Goal: Task Accomplishment & Management: Manage account settings

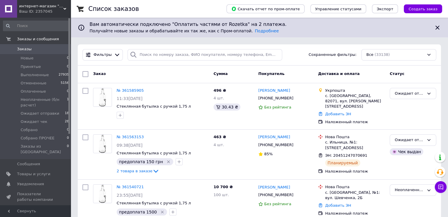
scroll to position [49, 0]
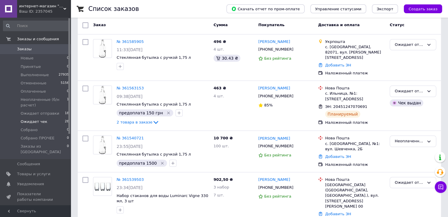
click at [48, 120] on li "Ожидает чек 28" at bounding box center [36, 122] width 72 height 8
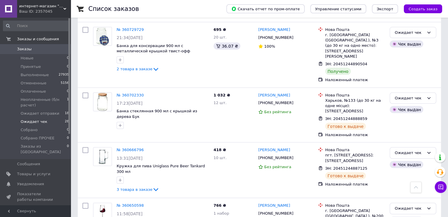
scroll to position [1169, 0]
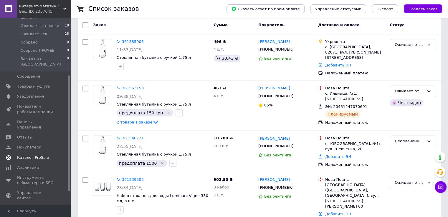
scroll to position [98, 0]
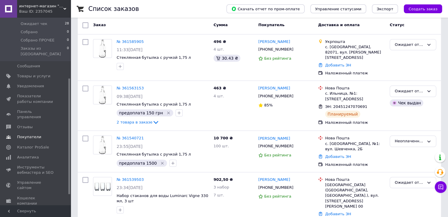
click at [28, 135] on span "Покупатели" at bounding box center [29, 137] width 24 height 5
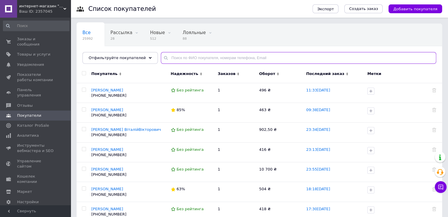
click at [173, 61] on input "text" at bounding box center [298, 58] width 275 height 12
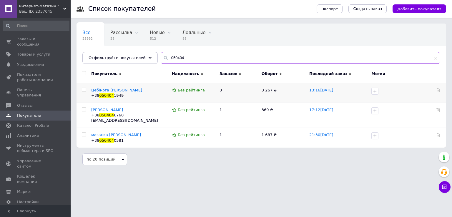
type input "050404"
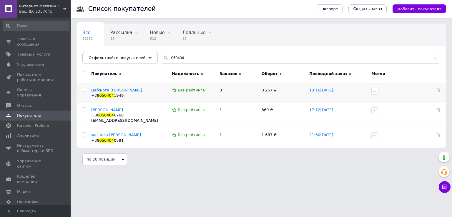
click at [108, 90] on span "Цебінога Ірина" at bounding box center [116, 90] width 51 height 4
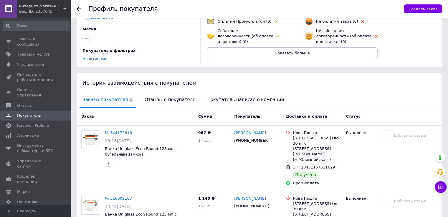
scroll to position [98, 0]
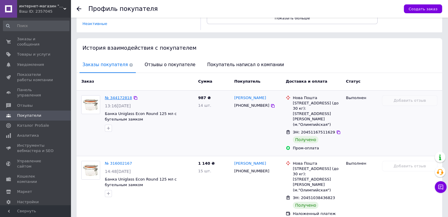
click at [119, 100] on link "№ 344172818" at bounding box center [118, 98] width 27 height 4
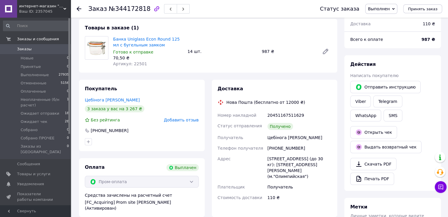
scroll to position [49, 0]
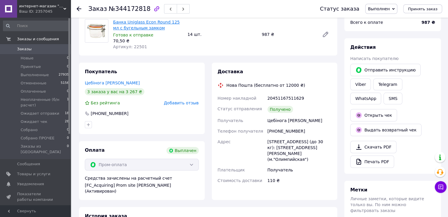
click at [138, 26] on link "Банка Uniglass Econ Round 125 мл с бугельным замком" at bounding box center [146, 25] width 67 height 11
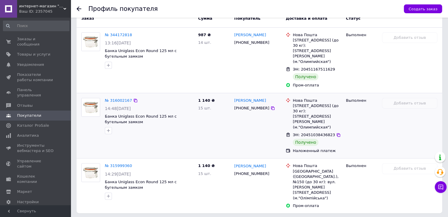
scroll to position [112, 0]
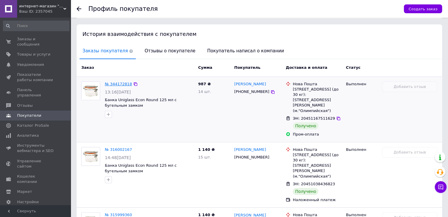
click at [113, 83] on link "№ 344172818" at bounding box center [118, 84] width 27 height 4
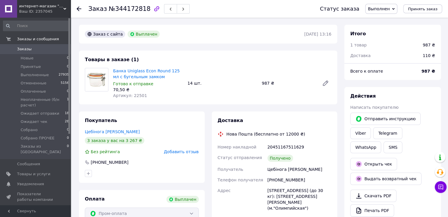
scroll to position [6, 0]
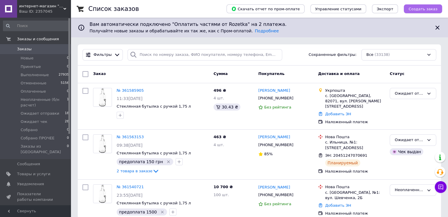
click at [422, 9] on span "Создать заказ" at bounding box center [422, 9] width 29 height 4
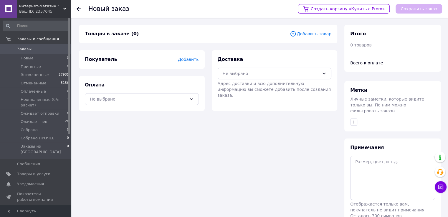
drag, startPoint x: 291, startPoint y: 38, endPoint x: 299, endPoint y: 37, distance: 8.3
click at [298, 38] on div "Товары в заказе (0) Добавить товар" at bounding box center [208, 34] width 258 height 19
click at [299, 37] on div "Добавить товар" at bounding box center [311, 34] width 42 height 7
click at [296, 36] on icon at bounding box center [293, 34] width 6 height 6
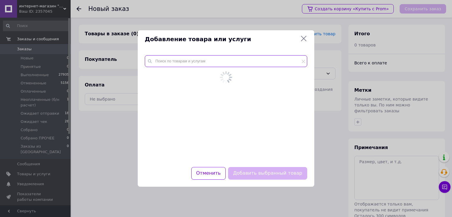
click at [249, 62] on input "text" at bounding box center [226, 61] width 163 height 12
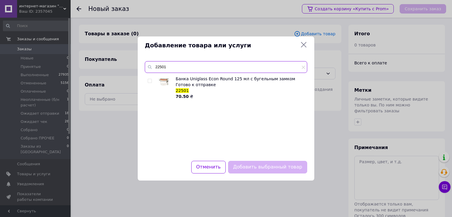
type input "22501"
click at [150, 81] on input "checkbox" at bounding box center [150, 81] width 4 height 4
checkbox input "true"
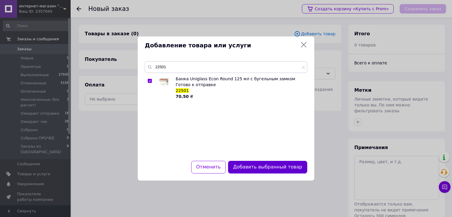
click at [254, 165] on button "Добавить выбранный товар" at bounding box center [267, 167] width 79 height 13
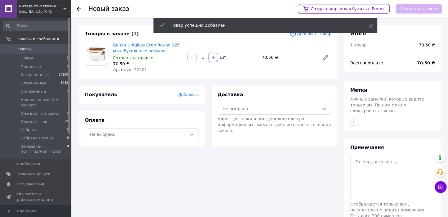
click at [206, 55] on input "1" at bounding box center [202, 57] width 9 height 4
type input "20"
click at [184, 95] on span "Добавить" at bounding box center [188, 94] width 21 height 5
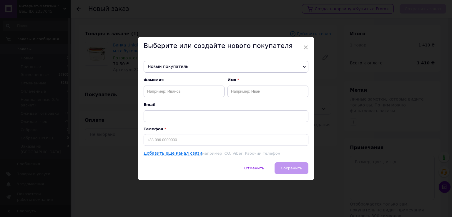
click at [180, 66] on span "Новый покупатель" at bounding box center [226, 67] width 165 height 12
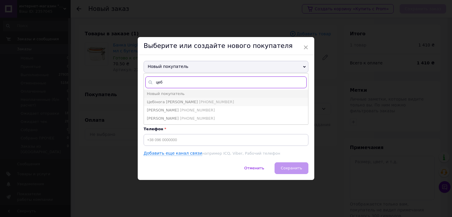
type input "цеб"
click at [199, 101] on span "[PHONE_NUMBER]" at bounding box center [216, 102] width 35 height 4
type input "Цебінога Ірина"
type input "[PHONE_NUMBER]"
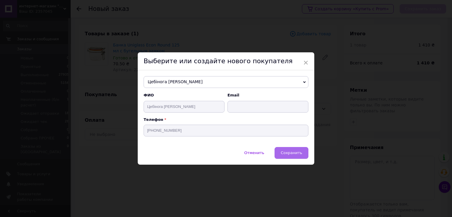
click at [291, 157] on button "Сохранить" at bounding box center [292, 153] width 34 height 12
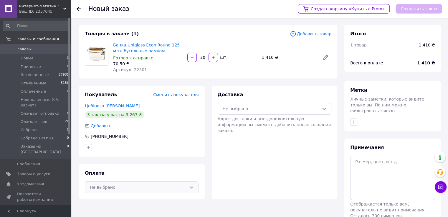
click at [113, 183] on div "Не выбрано" at bounding box center [142, 188] width 114 height 12
click at [120, 212] on span "Наложенный платеж" at bounding box center [146, 211] width 95 height 6
click at [253, 112] on div "Не выбрано" at bounding box center [271, 109] width 97 height 6
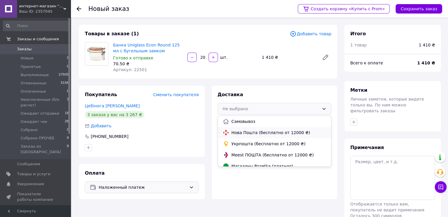
click at [251, 133] on span "Нова Пошта (бесплатно от 12000 ₴)" at bounding box center [278, 133] width 95 height 6
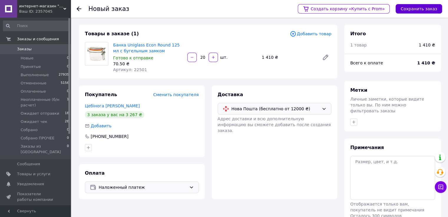
click at [420, 9] on button "Сохранить заказ" at bounding box center [418, 8] width 47 height 9
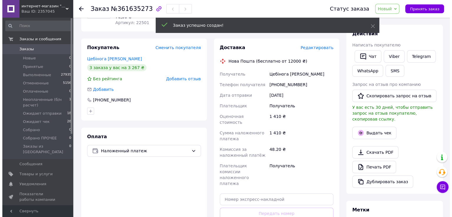
scroll to position [83, 0]
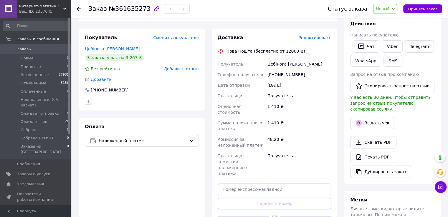
click at [311, 39] on span "Редактировать" at bounding box center [314, 37] width 33 height 5
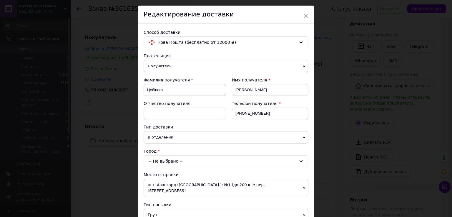
scroll to position [49, 0]
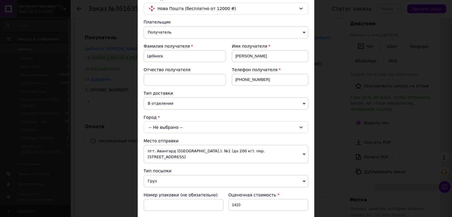
click at [178, 126] on div "-- Не выбрано --" at bounding box center [226, 128] width 165 height 12
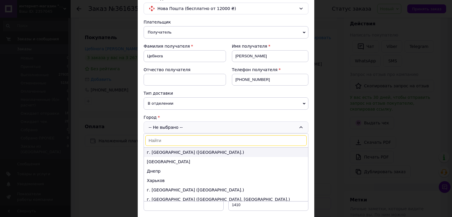
click at [161, 152] on li "г. Киев (Киевская обл.)" at bounding box center [226, 152] width 164 height 9
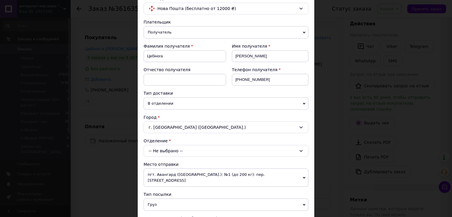
click at [164, 151] on div "-- Не выбрано --" at bounding box center [226, 151] width 165 height 12
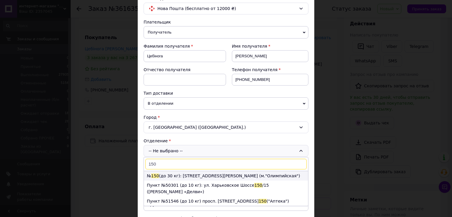
type input "150"
click at [167, 175] on li "№ 150 (до 30 кг): ул. Антоновича, 43 (м."Олимпийская")" at bounding box center [226, 175] width 164 height 9
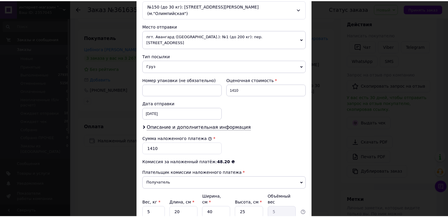
scroll to position [196, 0]
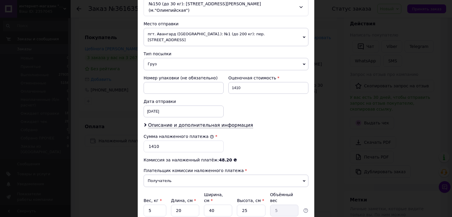
click at [283, 211] on div "Способ доставки Нова Пошта (бесплатно от 12000 ₴) Плательщик Получатель Отправи…" at bounding box center [226, 37] width 177 height 391
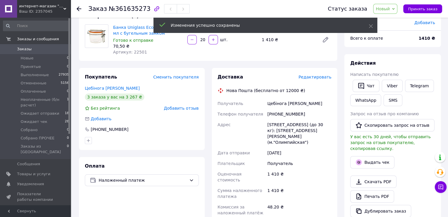
scroll to position [34, 0]
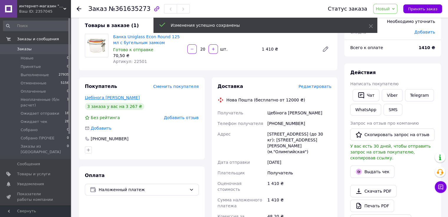
click at [106, 99] on link "Цебінога Ірина" at bounding box center [112, 97] width 55 height 5
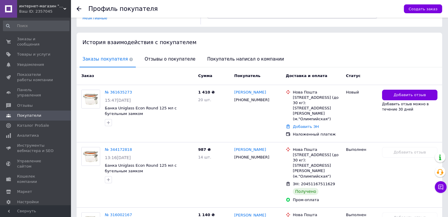
scroll to position [115, 0]
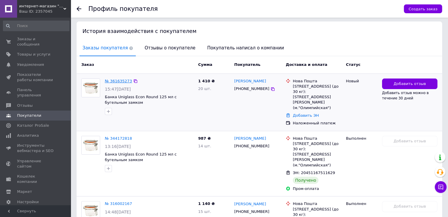
click at [116, 83] on link "№ 361635273" at bounding box center [118, 81] width 27 height 4
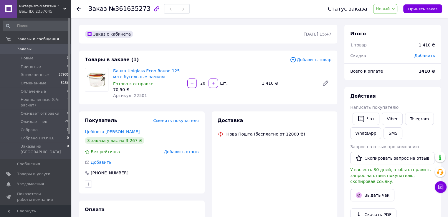
click at [383, 10] on span "Новый" at bounding box center [383, 8] width 14 height 5
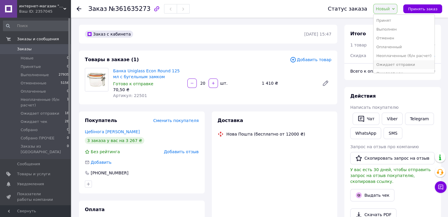
click at [395, 64] on li "Ожидает отправки" at bounding box center [403, 64] width 61 height 9
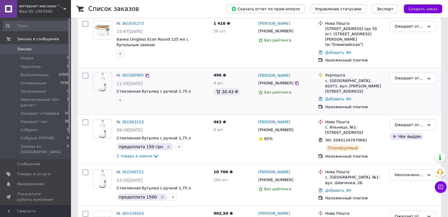
scroll to position [196, 0]
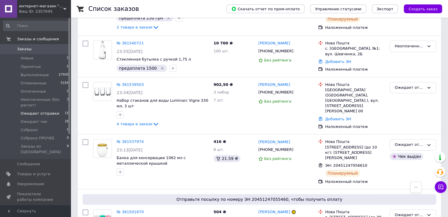
click at [42, 115] on span "Ожидает отправки" at bounding box center [40, 113] width 39 height 5
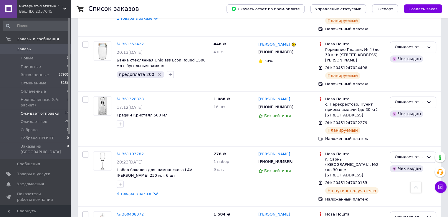
scroll to position [933, 0]
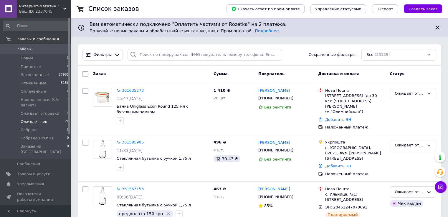
click at [51, 123] on li "Ожидает чек 28" at bounding box center [36, 122] width 72 height 8
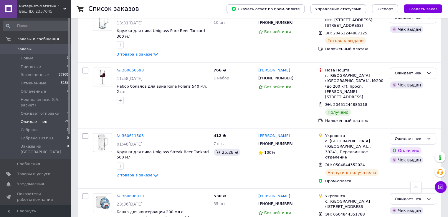
scroll to position [1365, 0]
